Goal: Task Accomplishment & Management: Manage account settings

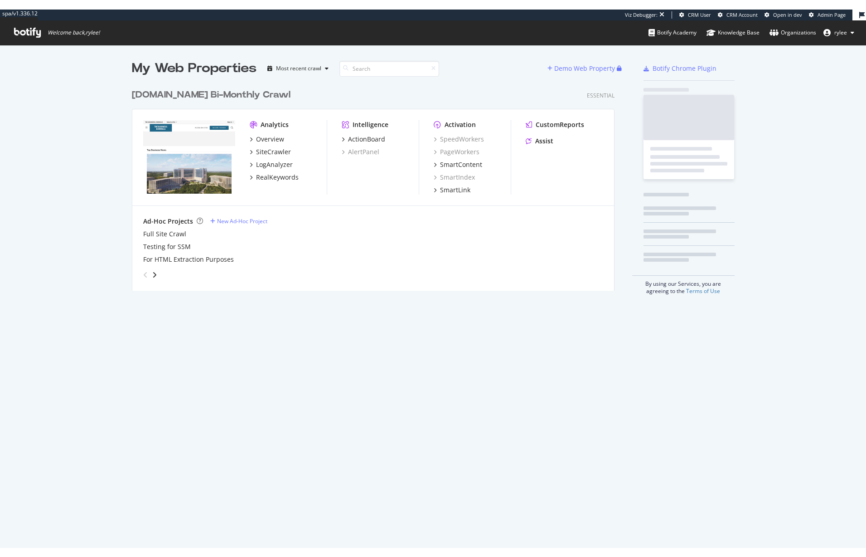
scroll to position [213, 490]
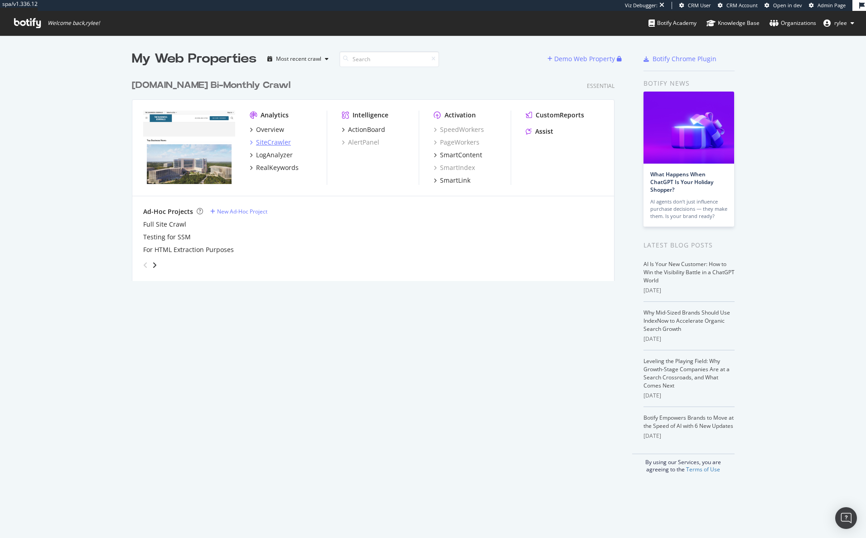
click at [262, 142] on div "SiteCrawler" at bounding box center [273, 142] width 35 height 9
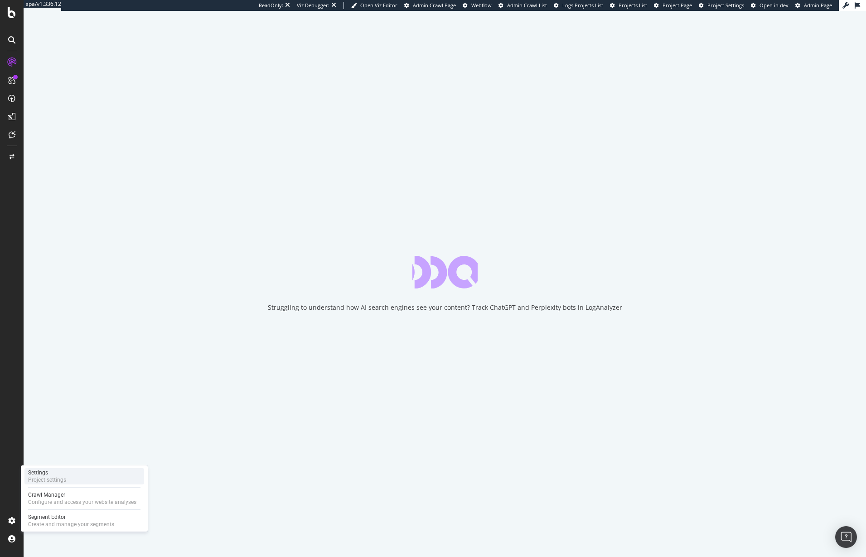
click at [70, 475] on div "Settings Project settings" at bounding box center [84, 476] width 120 height 16
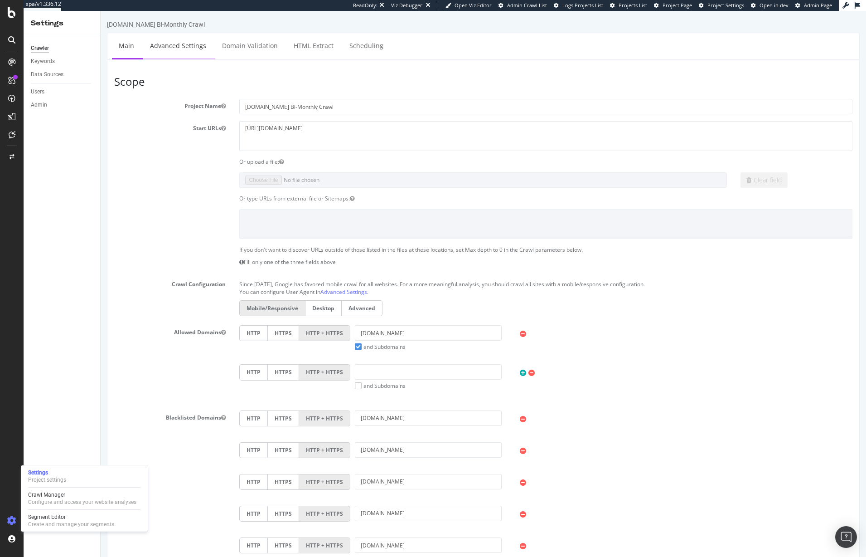
click at [185, 52] on link "Advanced Settings" at bounding box center [178, 45] width 70 height 25
